Goal: Task Accomplishment & Management: Complete application form

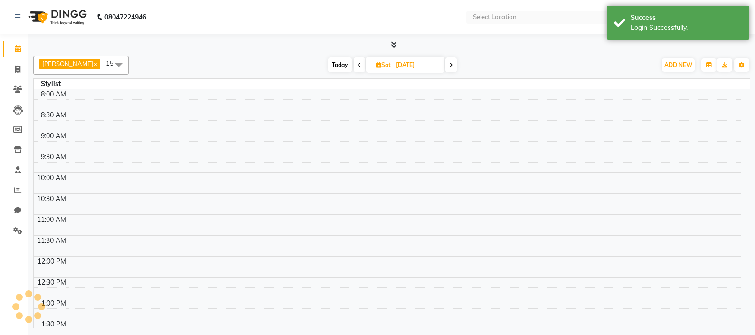
select select "en"
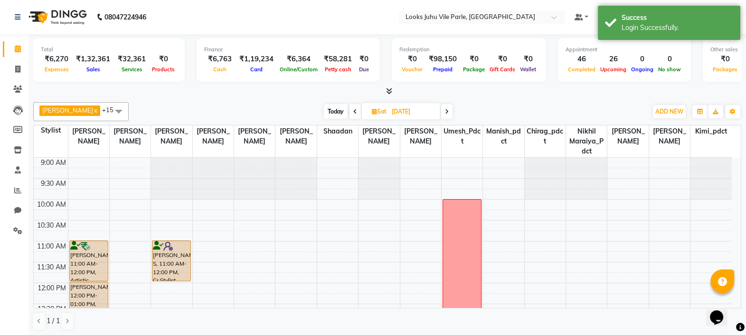
click at [324, 113] on span "Today" at bounding box center [336, 111] width 24 height 15
type input "[DATE]"
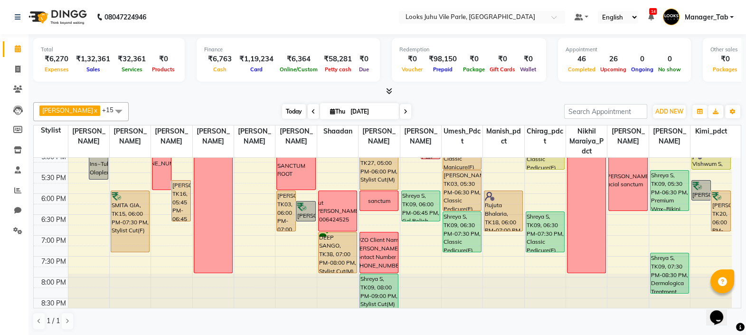
scroll to position [347, 0]
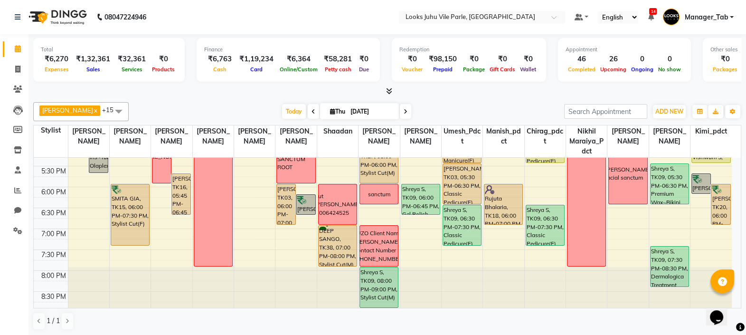
click at [376, 211] on td at bounding box center [400, 213] width 664 height 10
click at [377, 211] on td at bounding box center [400, 213] width 664 height 10
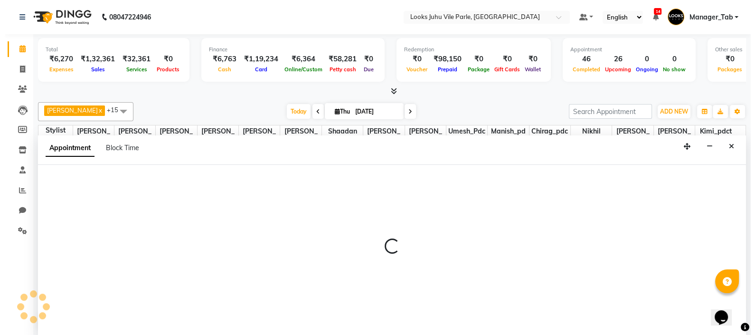
scroll to position [0, 0]
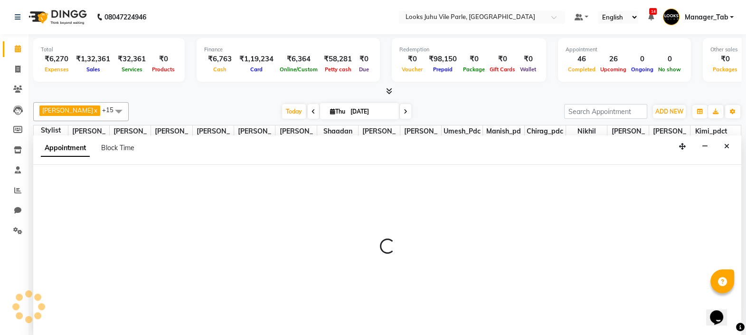
select select "70589"
select select "tentative"
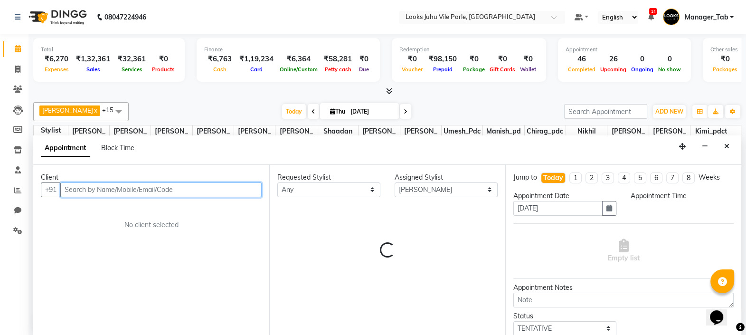
select select "1110"
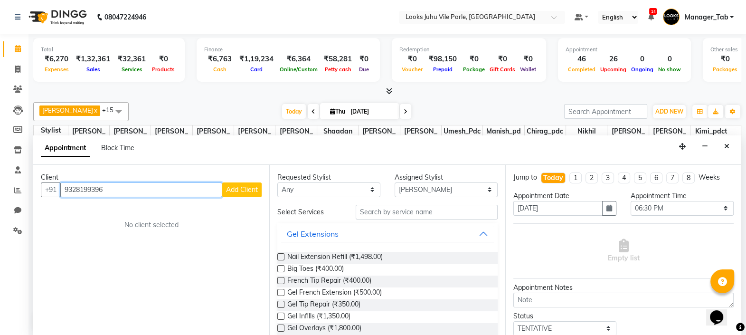
type input "9328199396"
click at [249, 192] on button "Add Client" at bounding box center [241, 189] width 39 height 15
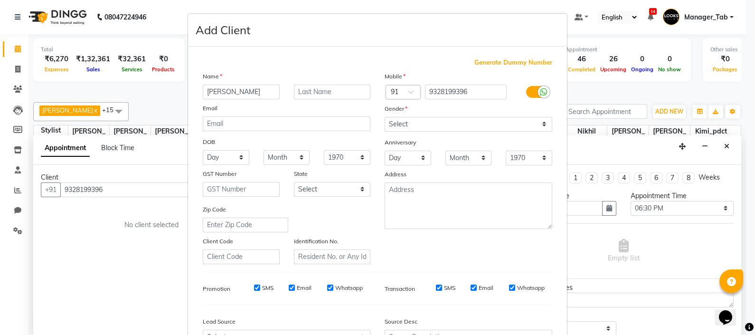
type input "[PERSON_NAME]"
click at [455, 128] on select "Select [DEMOGRAPHIC_DATA] [DEMOGRAPHIC_DATA] Other Prefer Not To Say" at bounding box center [469, 124] width 168 height 15
select select "[DEMOGRAPHIC_DATA]"
click at [385, 117] on select "Select [DEMOGRAPHIC_DATA] [DEMOGRAPHIC_DATA] Other Prefer Not To Say" at bounding box center [469, 124] width 168 height 15
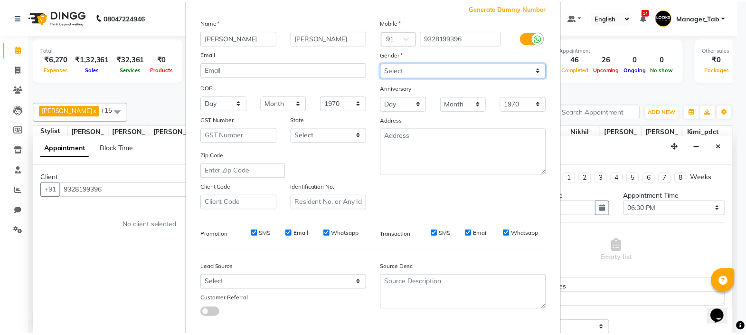
scroll to position [109, 0]
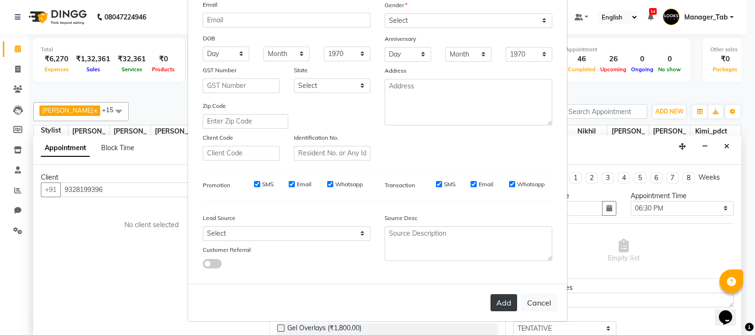
click at [498, 301] on button "Add" at bounding box center [504, 302] width 27 height 17
select select
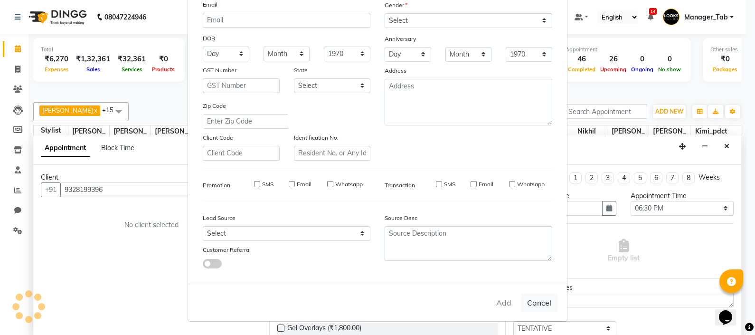
select select
checkbox input "false"
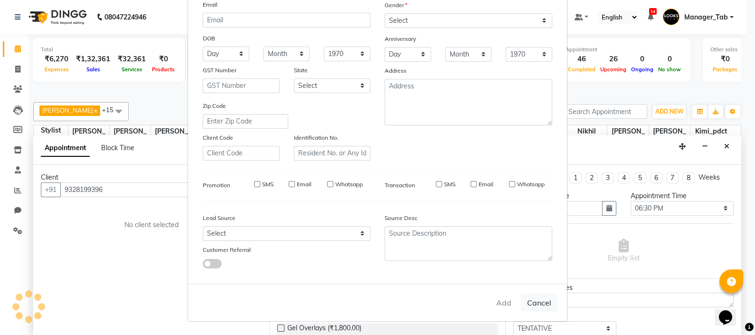
checkbox input "false"
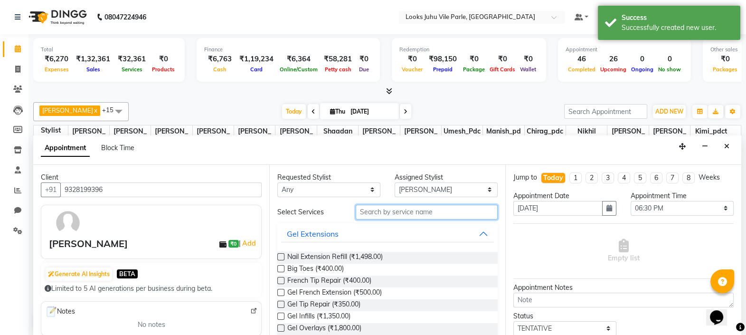
click at [395, 213] on input "text" at bounding box center [427, 212] width 142 height 15
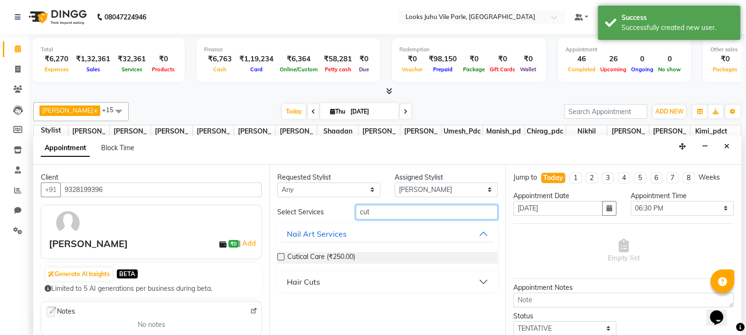
type input "cut"
click at [358, 281] on button "Hair Cuts" at bounding box center [387, 281] width 213 height 17
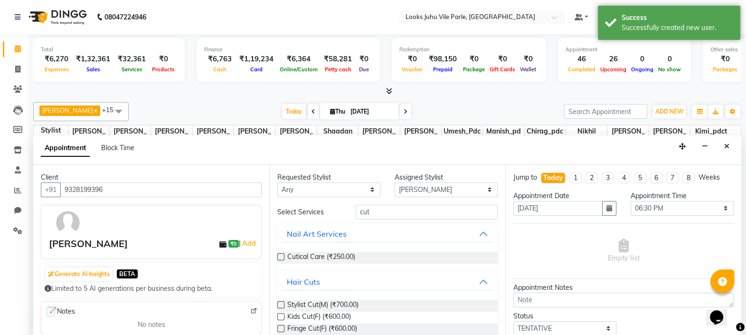
click at [281, 303] on label at bounding box center [280, 304] width 7 height 7
click at [281, 303] on input "checkbox" at bounding box center [280, 306] width 6 height 6
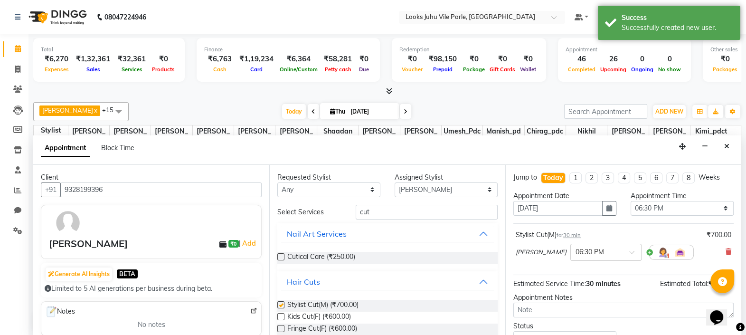
checkbox input "false"
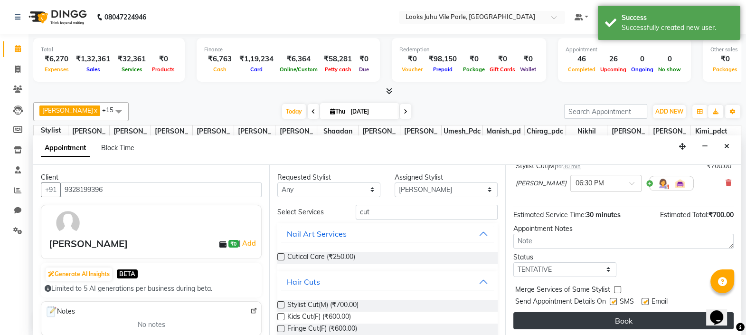
click at [622, 320] on button "Book" at bounding box center [623, 320] width 220 height 17
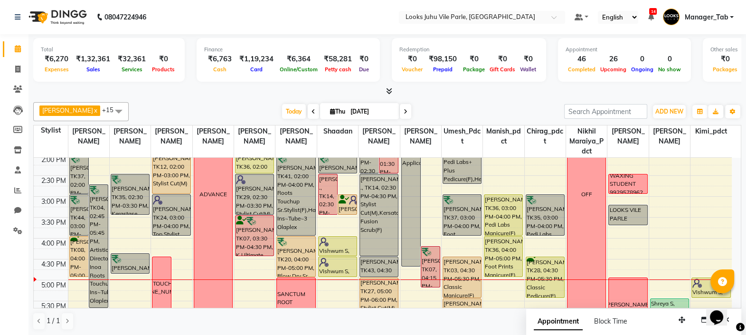
scroll to position [273, 0]
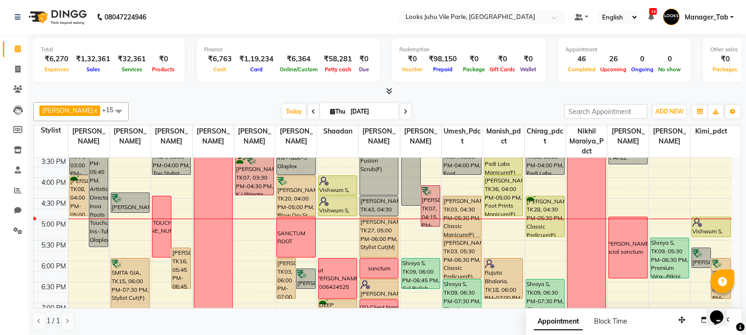
click at [73, 222] on td at bounding box center [400, 224] width 664 height 10
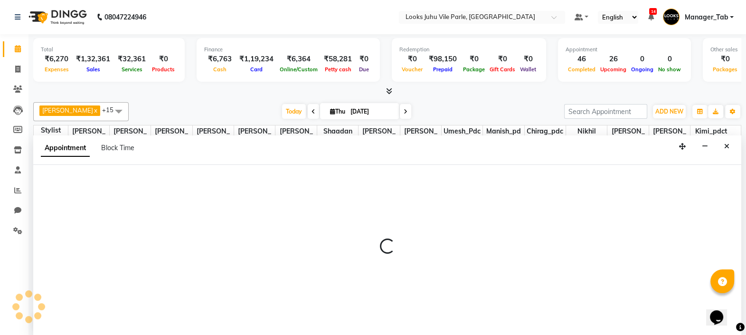
scroll to position [0, 0]
select select "54670"
select select "tentative"
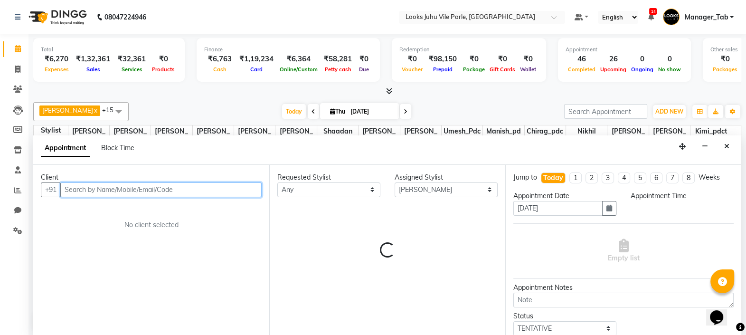
select select "1020"
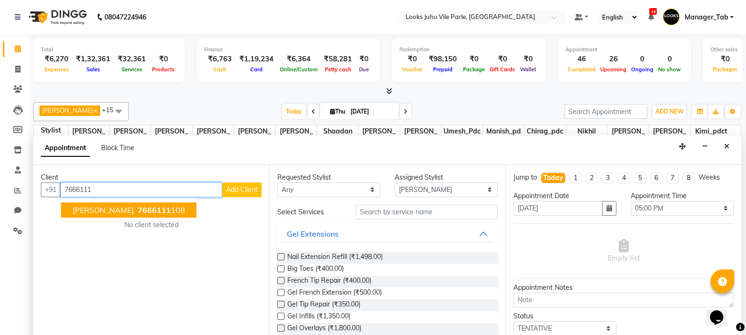
click at [162, 210] on span "7666111" at bounding box center [154, 209] width 33 height 9
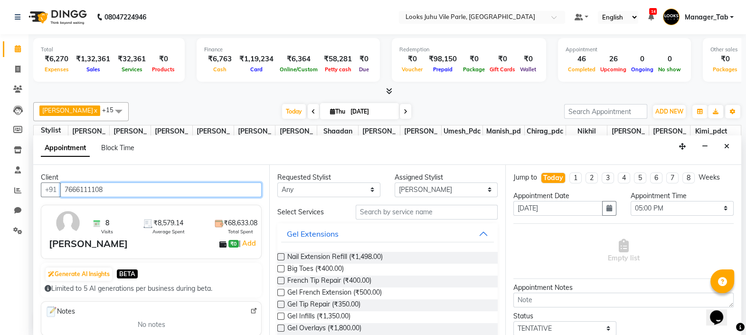
type input "7666111108"
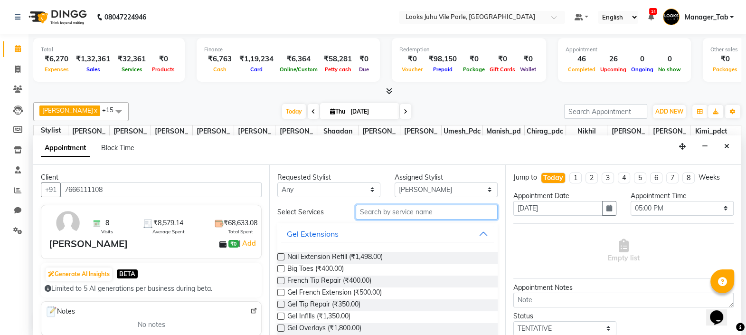
click at [394, 212] on input "text" at bounding box center [427, 212] width 142 height 15
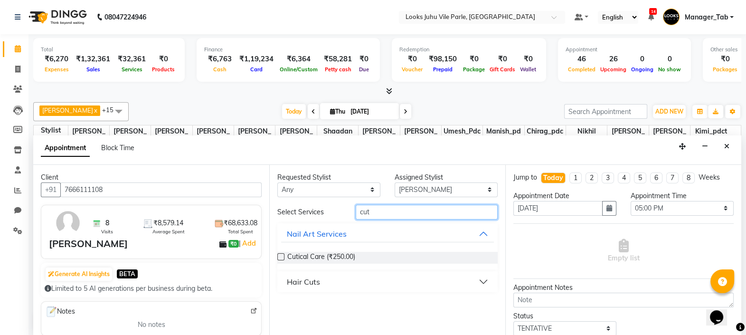
type input "cut"
click at [318, 280] on div "Hair Cuts" at bounding box center [303, 281] width 33 height 11
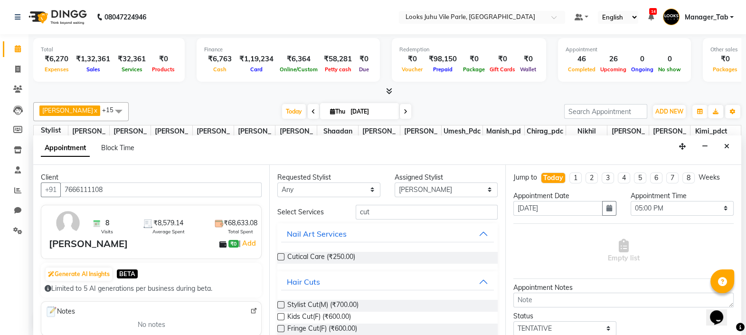
click at [281, 303] on label at bounding box center [280, 304] width 7 height 7
click at [281, 303] on input "checkbox" at bounding box center [280, 306] width 6 height 6
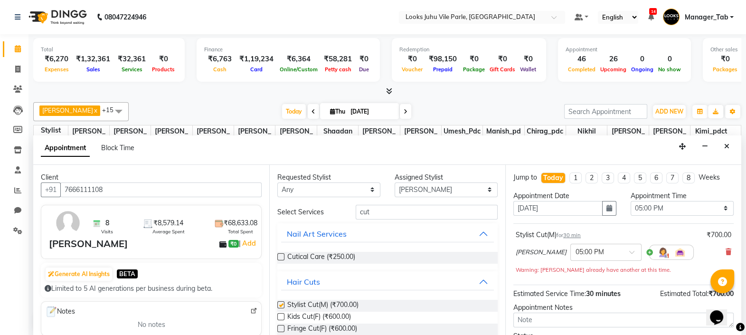
checkbox input "false"
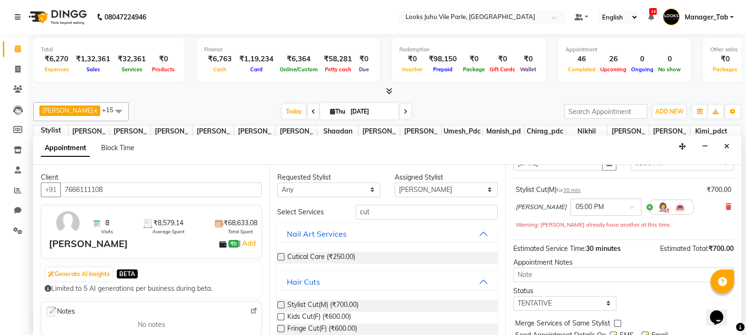
scroll to position [78, 0]
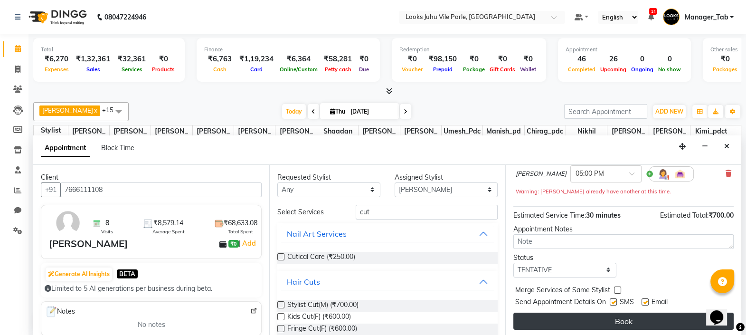
click at [611, 319] on button "Book" at bounding box center [623, 321] width 220 height 17
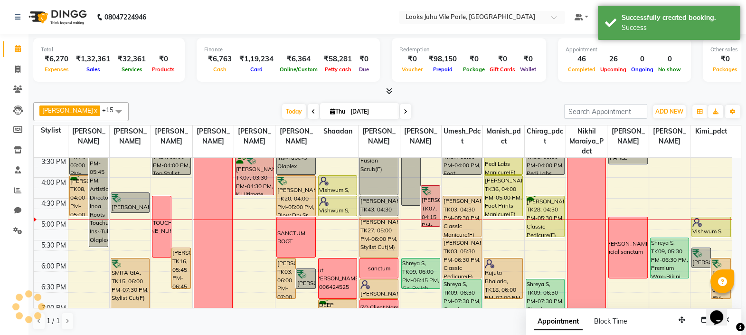
scroll to position [0, 0]
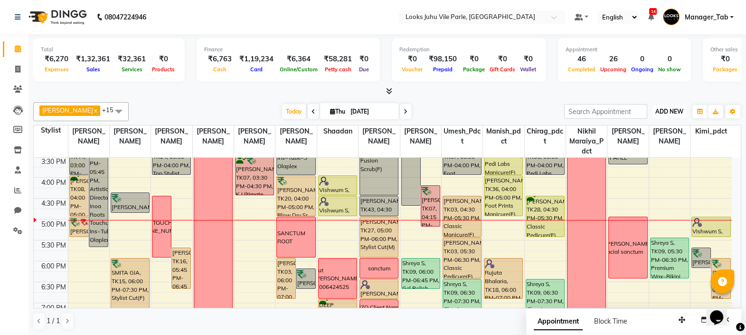
click at [673, 117] on button "ADD NEW Toggle Dropdown" at bounding box center [669, 111] width 33 height 13
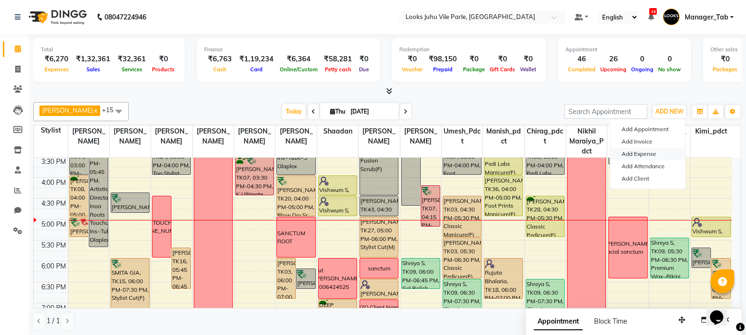
click at [648, 156] on link "Add Expense" at bounding box center [647, 154] width 75 height 12
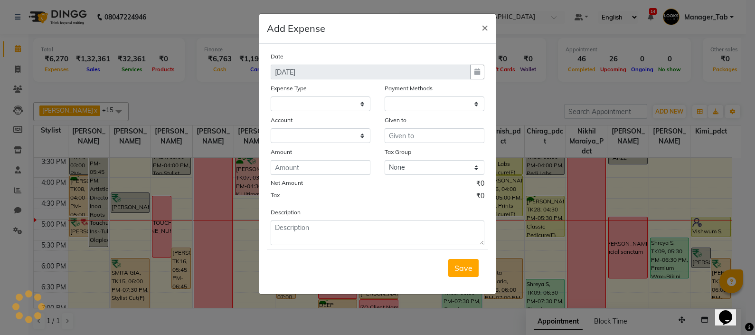
select select
select select "1"
select select "5373"
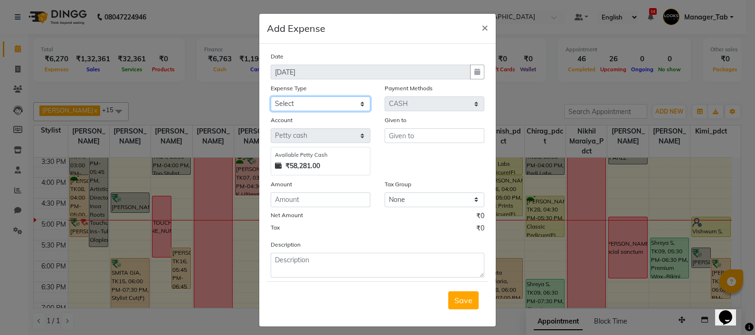
click at [316, 107] on select "Select Bank Deposit Blinkit Cash Handover CLIENT Client ordered food Client Ref…" at bounding box center [321, 103] width 100 height 15
select select "5134"
click at [271, 97] on select "Select Bank Deposit Blinkit Cash Handover CLIENT Client ordered food Client Ref…" at bounding box center [321, 103] width 100 height 15
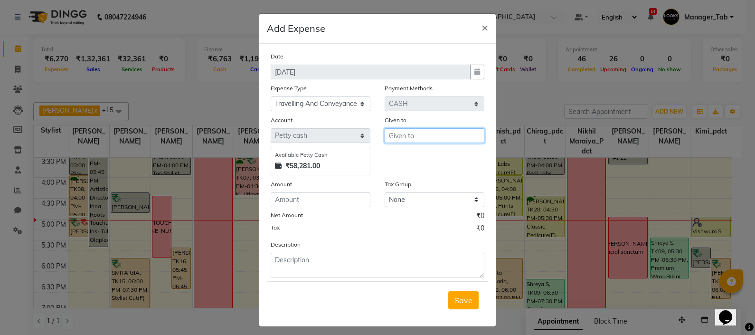
click at [429, 140] on input "text" at bounding box center [435, 135] width 100 height 15
type input "Gulam"
click at [337, 200] on input "number" at bounding box center [321, 199] width 100 height 15
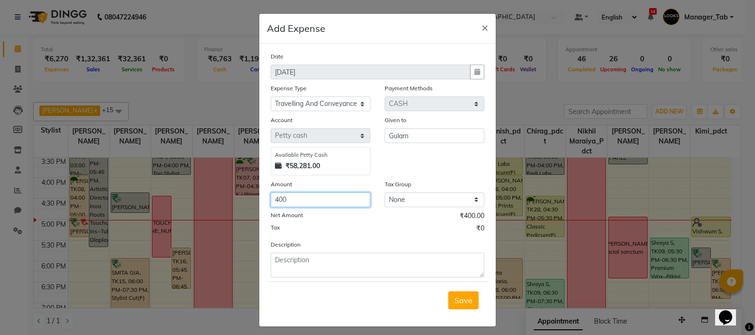
type input "400"
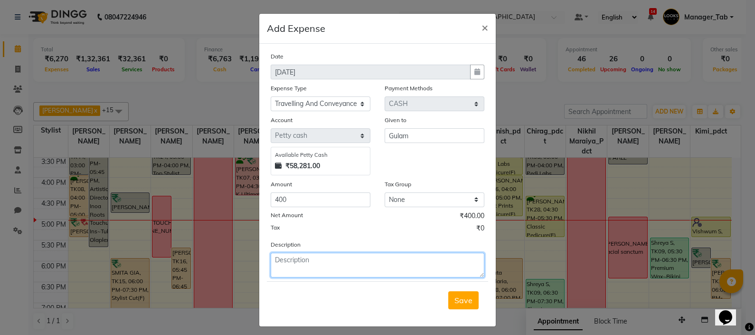
click at [360, 259] on textarea at bounding box center [378, 265] width 214 height 25
type textarea "Went to [GEOGRAPHIC_DATA] then [GEOGRAPHIC_DATA] and Reliance digital juhu circ…"
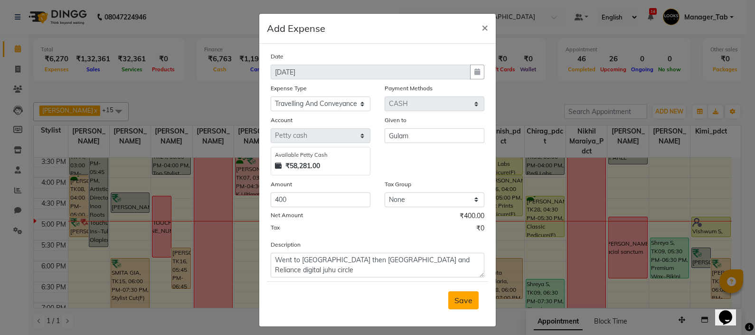
click at [456, 309] on button "Save" at bounding box center [463, 300] width 30 height 18
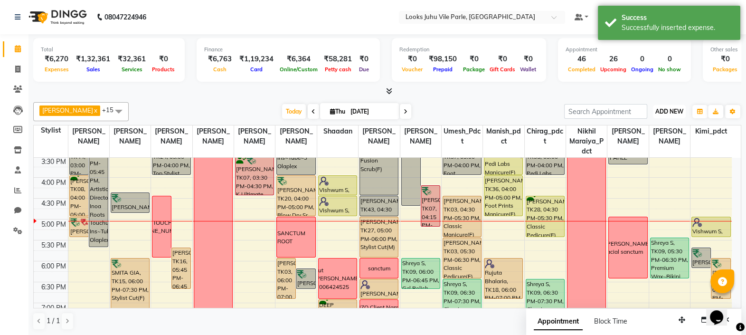
click at [665, 113] on span "ADD NEW" at bounding box center [669, 111] width 28 height 7
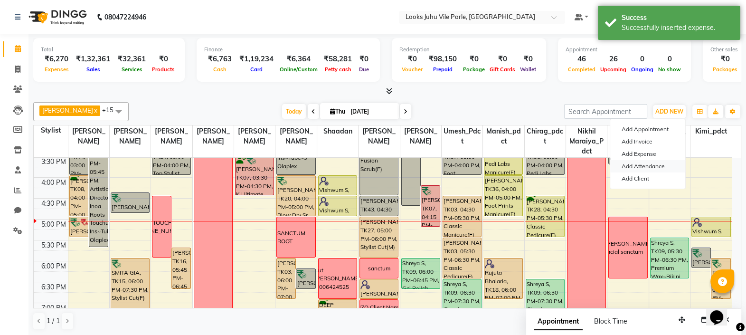
click at [654, 164] on link "Add Attendance" at bounding box center [647, 166] width 75 height 12
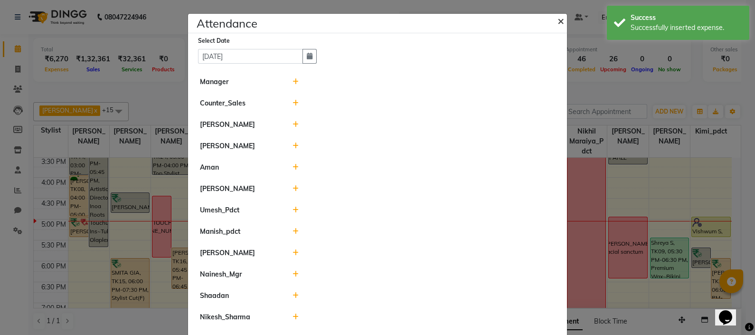
click at [558, 22] on span "×" at bounding box center [561, 20] width 7 height 14
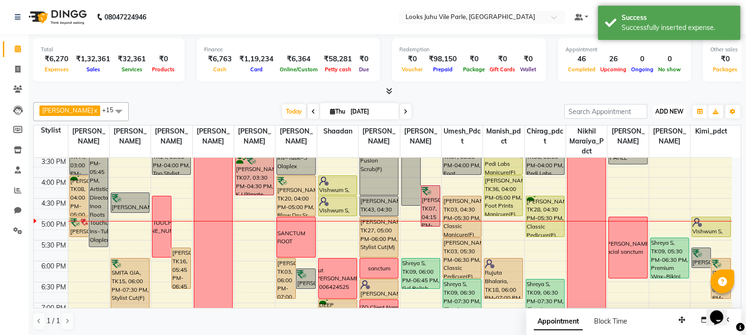
click at [670, 112] on span "ADD NEW" at bounding box center [669, 111] width 28 height 7
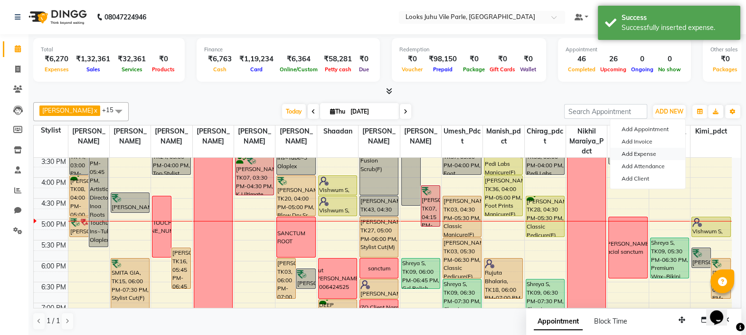
click at [649, 158] on link "Add Expense" at bounding box center [647, 154] width 75 height 12
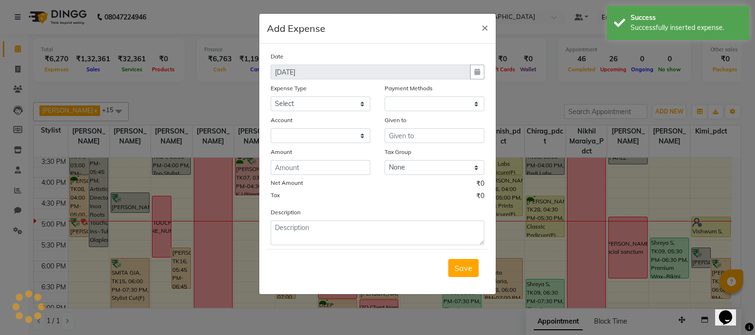
select select "1"
select select "5373"
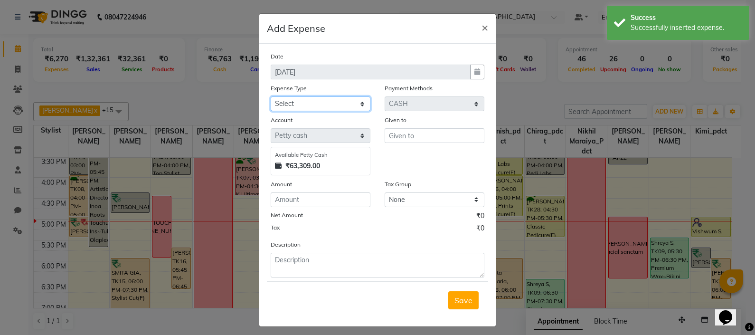
click at [330, 109] on select "Select Bank Deposit Blinkit Cash Handover CLIENT Client ordered food Client Ref…" at bounding box center [321, 103] width 100 height 15
select select "24371"
click at [271, 97] on select "Select Bank Deposit Blinkit Cash Handover CLIENT Client ordered food Client Ref…" at bounding box center [321, 103] width 100 height 15
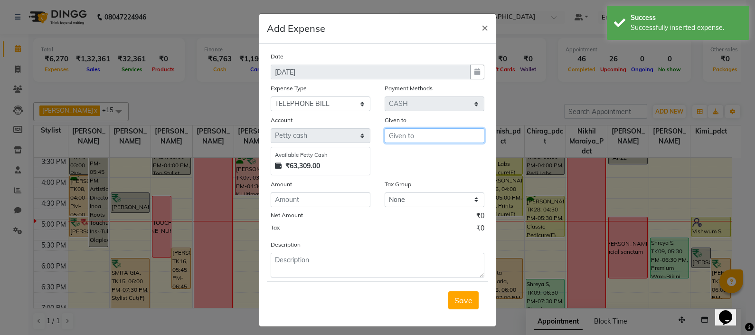
click at [417, 141] on input "text" at bounding box center [435, 135] width 100 height 15
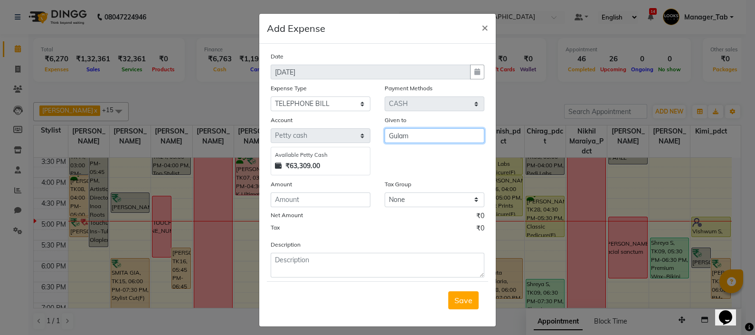
type input "Gulam"
click at [312, 204] on input "number" at bounding box center [321, 199] width 100 height 15
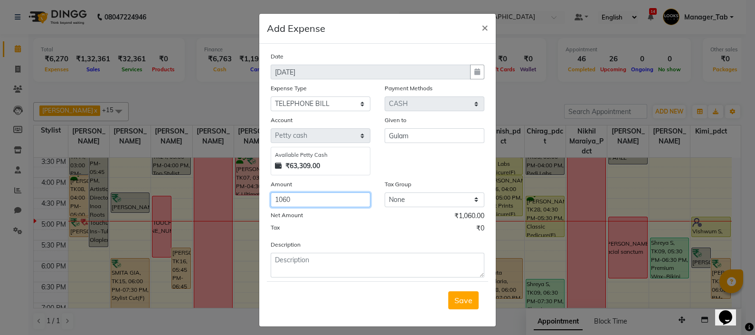
type input "1060"
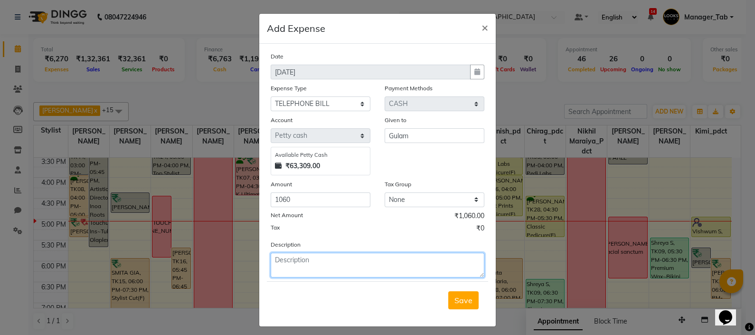
click at [360, 266] on textarea at bounding box center [378, 265] width 214 height 25
type textarea "Paid for airtel WIFI bill"
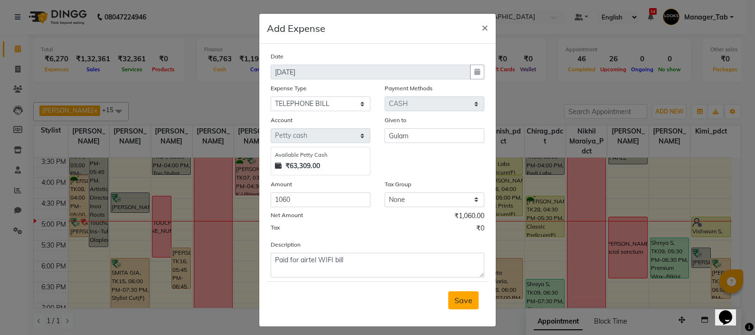
click at [464, 309] on button "Save" at bounding box center [463, 300] width 30 height 18
